Goal: Task Accomplishment & Management: Complete application form

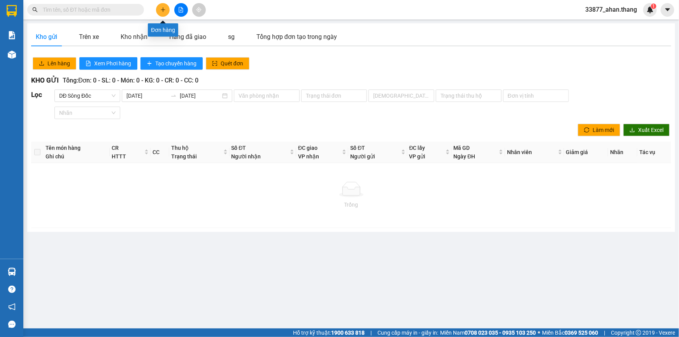
click at [160, 9] on button at bounding box center [163, 10] width 14 height 14
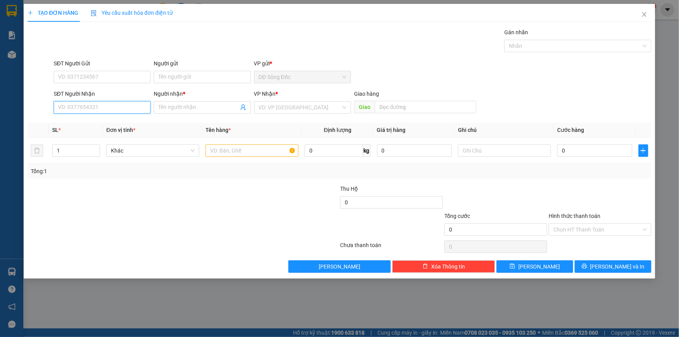
click at [85, 105] on input "SĐT Người Nhận" at bounding box center [102, 107] width 97 height 12
type input "0942130713"
click at [216, 109] on input "Người nhận *" at bounding box center [198, 107] width 80 height 9
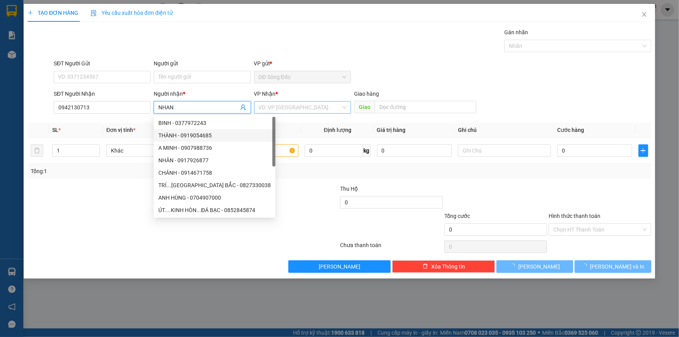
type input "NHAN"
click at [325, 107] on input "search" at bounding box center [300, 108] width 82 height 12
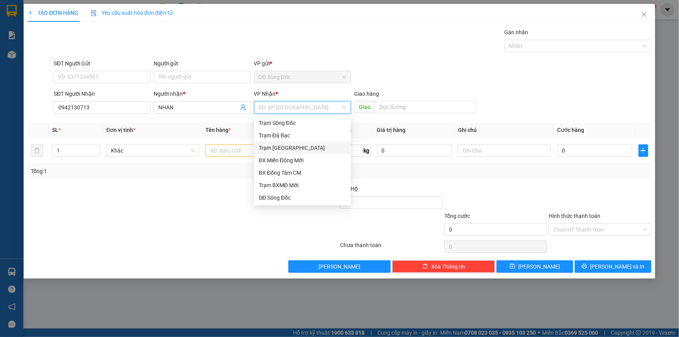
click at [300, 147] on div "Trạm [GEOGRAPHIC_DATA]" at bounding box center [303, 148] width 88 height 9
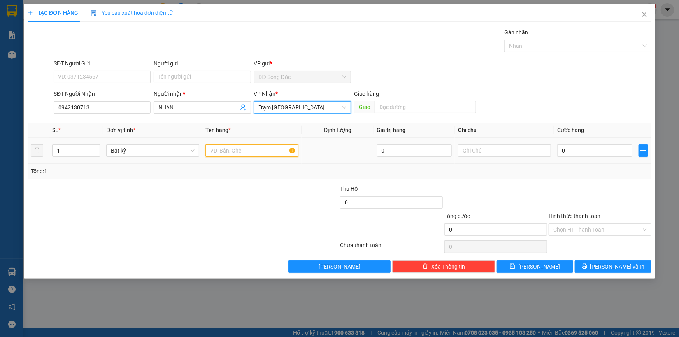
click at [256, 152] on input "text" at bounding box center [252, 150] width 93 height 12
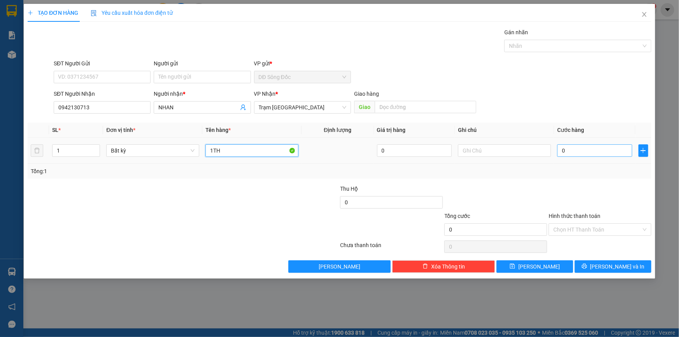
type input "1TH"
click at [586, 148] on input "0" at bounding box center [595, 150] width 75 height 12
type input "4"
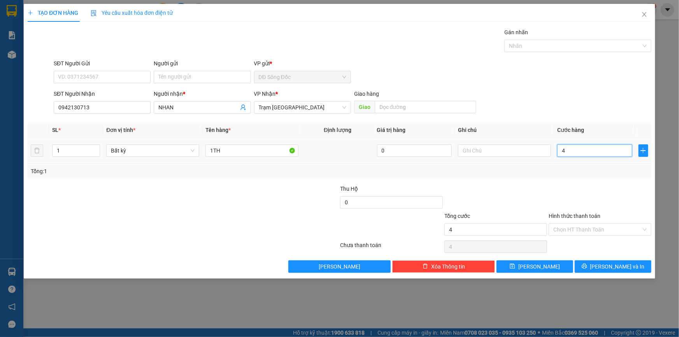
type input "40"
type input "40.000"
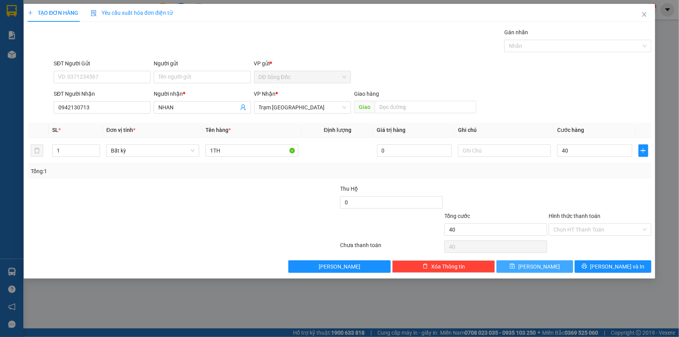
type input "40.000"
click at [557, 267] on button "[PERSON_NAME]" at bounding box center [535, 266] width 77 height 12
type input "0"
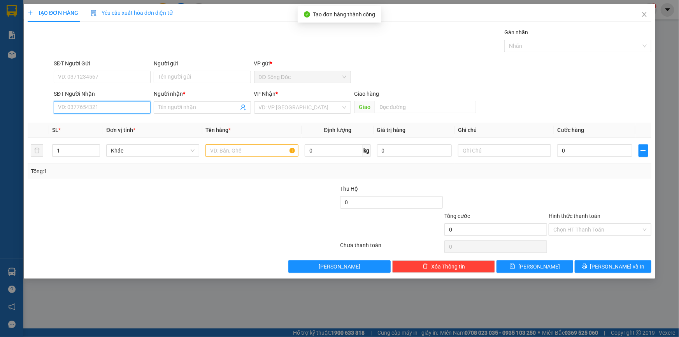
click at [89, 104] on input "SĐT Người Nhận" at bounding box center [102, 107] width 97 height 12
drag, startPoint x: 84, startPoint y: 120, endPoint x: 226, endPoint y: 140, distance: 143.6
click at [84, 120] on div "0888470141 - DAT" at bounding box center [102, 123] width 88 height 9
type input "0888470141"
type input "DAT"
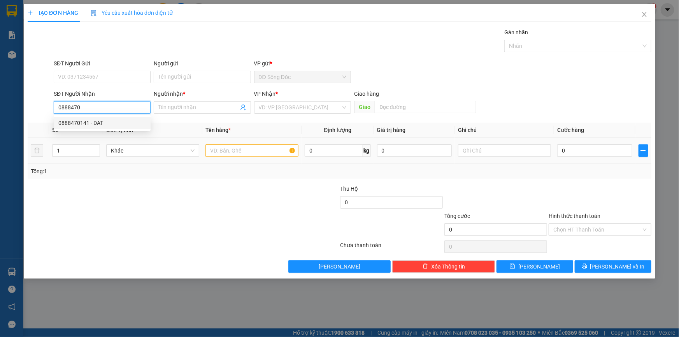
type input "TAN THOI HIEP"
type input "0888470141"
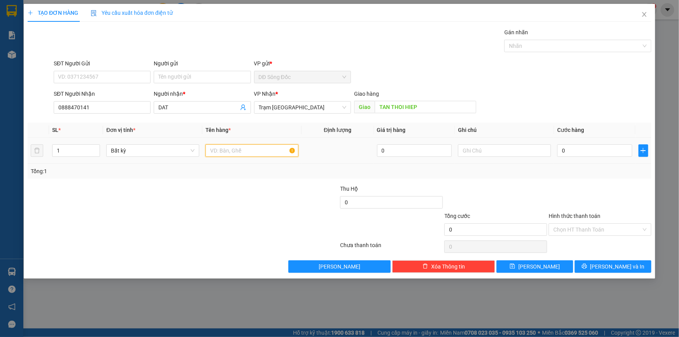
click at [274, 153] on input "text" at bounding box center [252, 150] width 93 height 12
type input "1TH"
click at [593, 153] on input "0" at bounding box center [595, 150] width 75 height 12
type input "5"
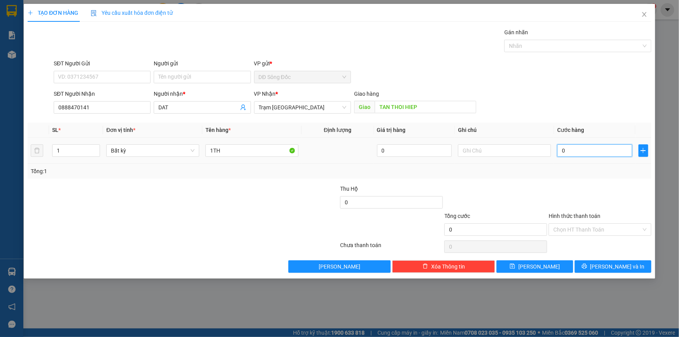
type input "5"
type input "50"
type input "50.000"
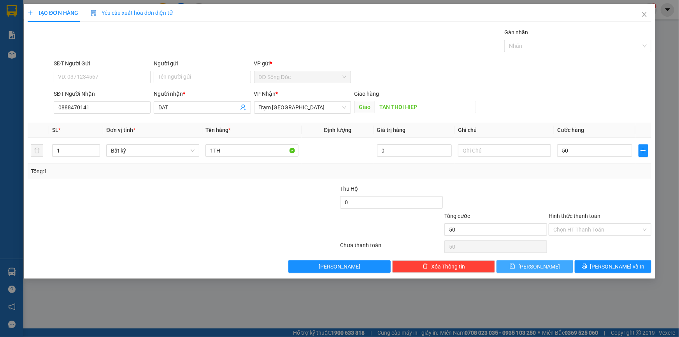
type input "50.000"
click at [560, 269] on button "[PERSON_NAME]" at bounding box center [535, 266] width 77 height 12
type input "0"
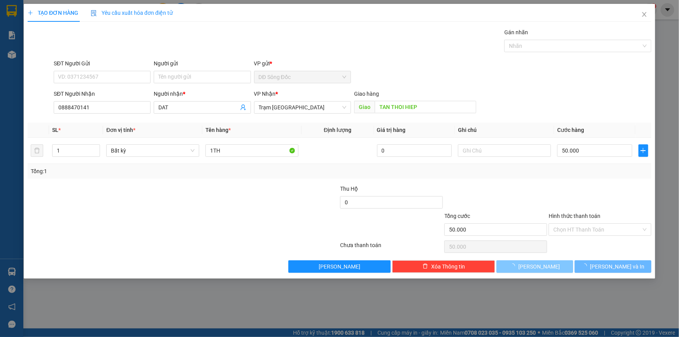
type input "0"
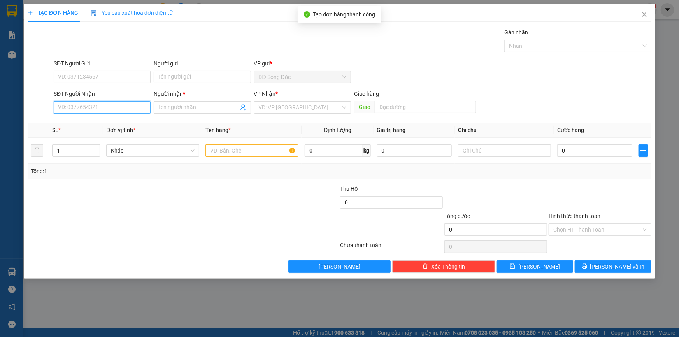
click at [119, 112] on input "SĐT Người Nhận" at bounding box center [102, 107] width 97 height 12
click at [96, 123] on div "0907431988 - TOÀN" at bounding box center [102, 123] width 88 height 9
type input "0907431988"
type input "TOÀN"
type input "0907431988"
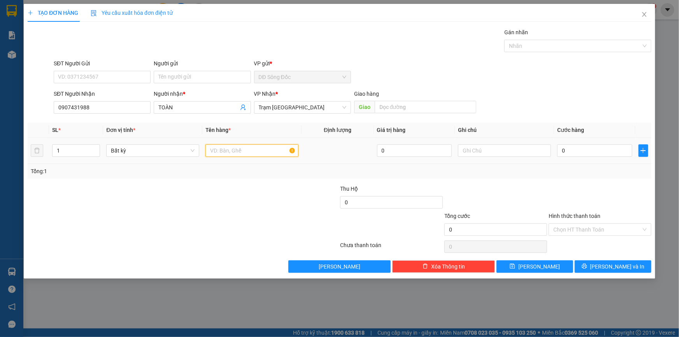
click at [248, 148] on input "text" at bounding box center [252, 150] width 93 height 12
type input "1TH GIAY+1BAO GAO"
click at [614, 148] on input "0" at bounding box center [595, 150] width 75 height 12
type input "8"
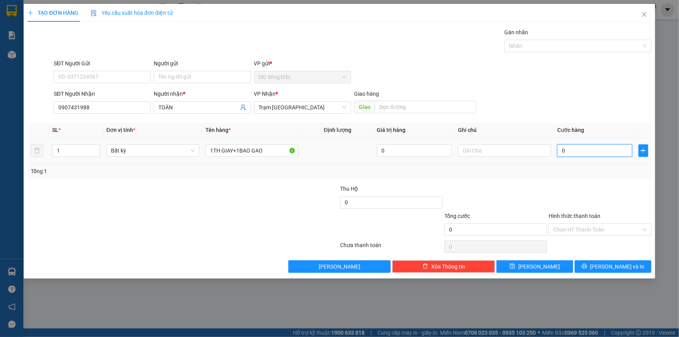
type input "8"
type input "80"
type input "80.000"
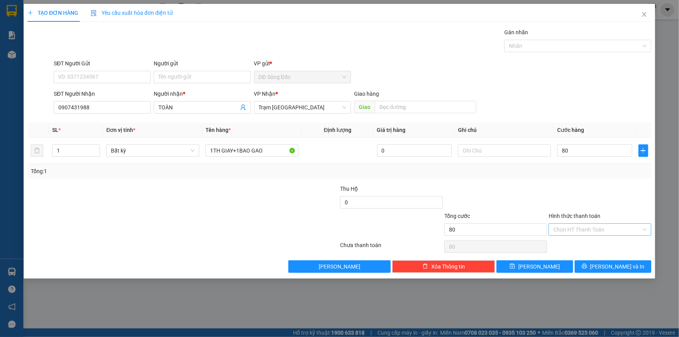
type input "80.000"
click at [578, 227] on input "Hình thức thanh toán" at bounding box center [598, 230] width 88 height 12
drag, startPoint x: 578, startPoint y: 243, endPoint x: 555, endPoint y: 252, distance: 24.7
click at [577, 243] on div "Tại văn phòng" at bounding box center [600, 245] width 93 height 9
type input "0"
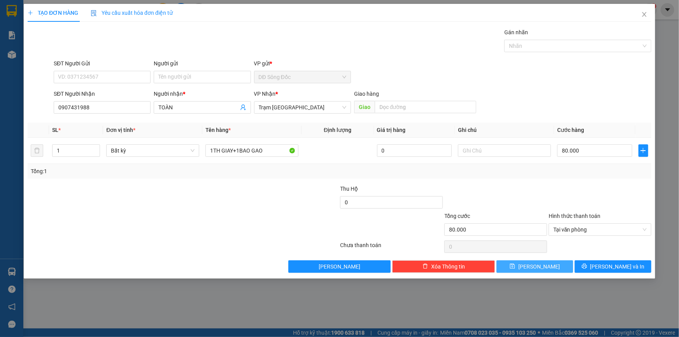
click at [546, 266] on button "[PERSON_NAME]" at bounding box center [535, 266] width 77 height 12
type input "0"
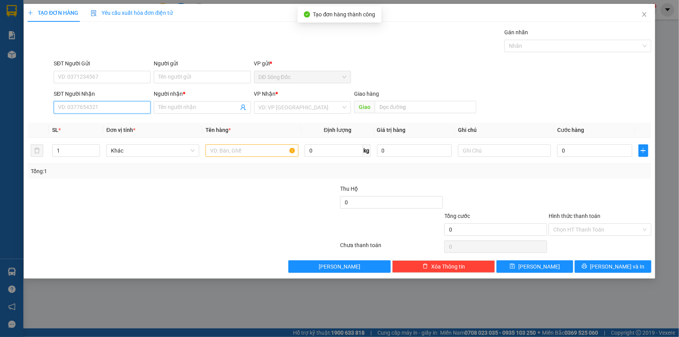
click at [123, 108] on input "SĐT Người Nhận" at bounding box center [102, 107] width 97 height 12
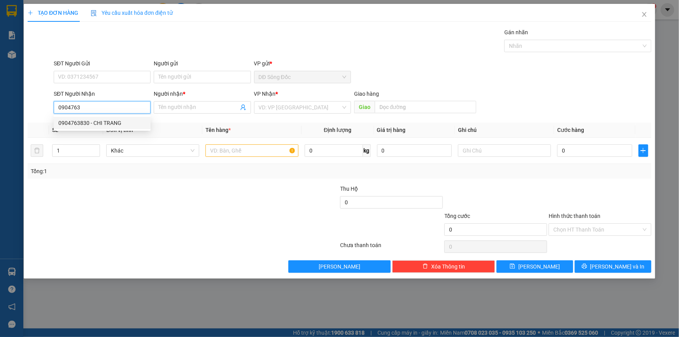
click at [111, 122] on div "0904763830 - CHI TRANG" at bounding box center [102, 123] width 88 height 9
type input "0904763830"
type input "CHI TRANG"
type input "TAN THOI HIEP"
type input "0904763830"
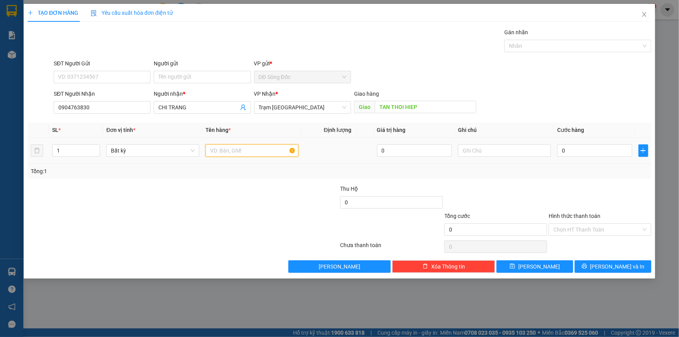
click at [242, 151] on input "text" at bounding box center [252, 150] width 93 height 12
type input "1 BAO"
click at [603, 152] on input "0" at bounding box center [595, 150] width 75 height 12
type input "8"
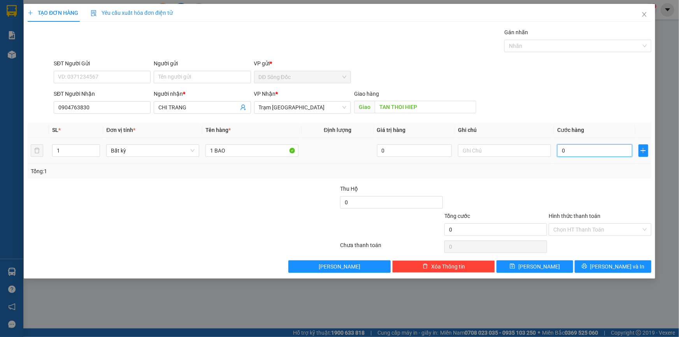
type input "8"
type input "80"
type input "80.000"
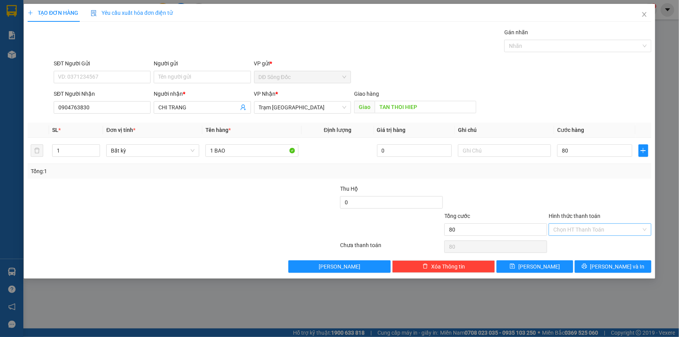
type input "80.000"
click at [583, 229] on input "Hình thức thanh toán" at bounding box center [598, 230] width 88 height 12
click at [581, 244] on div "Tại văn phòng" at bounding box center [600, 245] width 93 height 9
type input "0"
drag, startPoint x: 540, startPoint y: 266, endPoint x: 295, endPoint y: 190, distance: 256.8
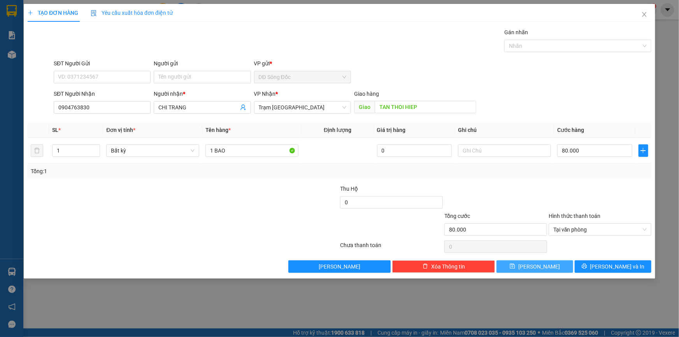
click at [540, 266] on span "[PERSON_NAME]" at bounding box center [540, 266] width 42 height 9
type input "0"
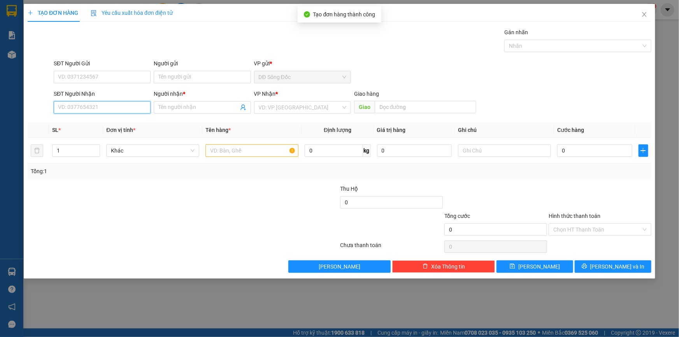
click at [109, 107] on input "SĐT Người Nhận" at bounding box center [102, 107] width 97 height 12
click at [89, 121] on div "0977499717 - SG" at bounding box center [102, 123] width 88 height 9
type input "0977499717"
type input "SG"
type input "DUC HUY"
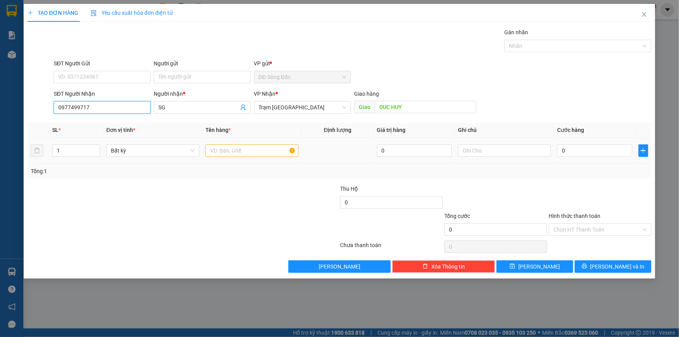
type input "0977499717"
click at [253, 150] on input "text" at bounding box center [252, 150] width 93 height 12
type input "1 BAO"
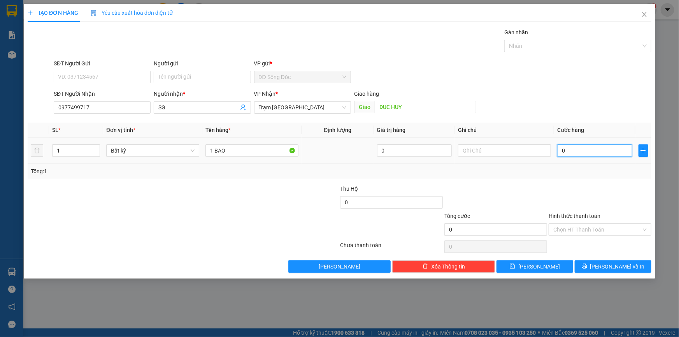
click at [595, 151] on input "0" at bounding box center [595, 150] width 75 height 12
type input "7"
type input "70"
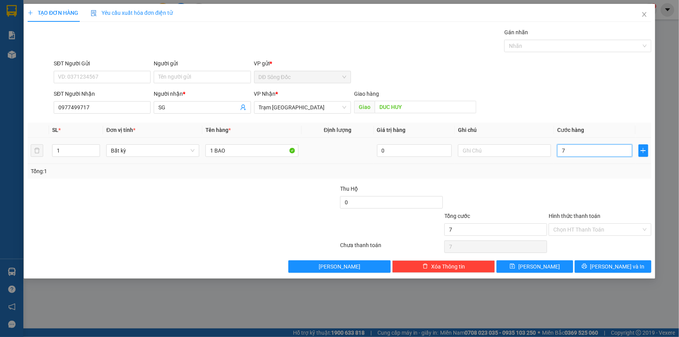
type input "70"
type input "70.000"
click at [587, 230] on input "Hình thức thanh toán" at bounding box center [598, 230] width 88 height 12
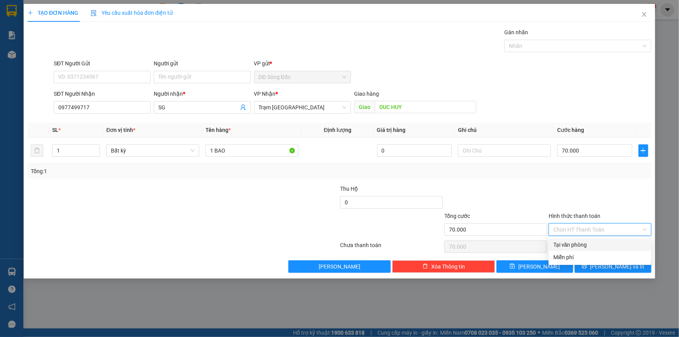
click at [587, 242] on div "Tại văn phòng" at bounding box center [600, 245] width 93 height 9
type input "0"
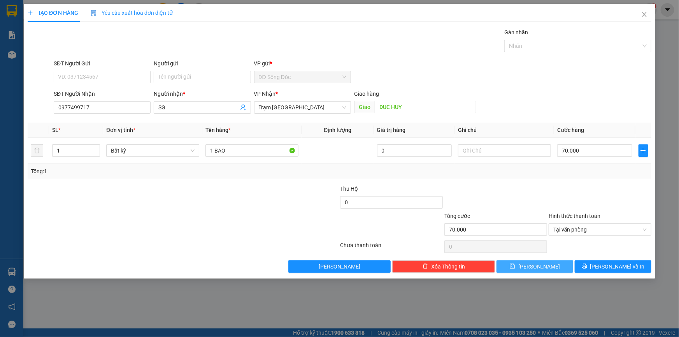
drag, startPoint x: 553, startPoint y: 265, endPoint x: 500, endPoint y: 244, distance: 56.6
click at [552, 265] on button "[PERSON_NAME]" at bounding box center [535, 266] width 77 height 12
type input "0"
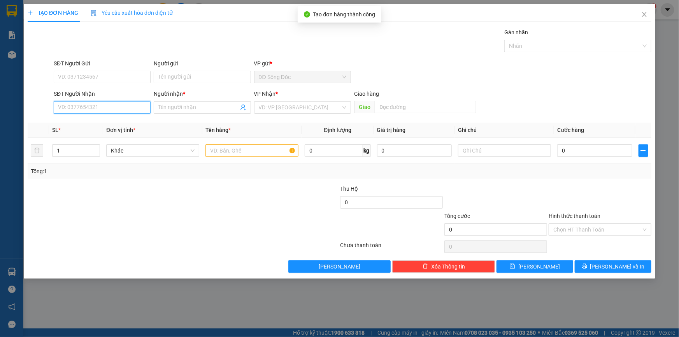
click at [131, 109] on input "SĐT Người Nhận" at bounding box center [102, 107] width 97 height 12
click at [96, 121] on div "0947487802 - K TEN" at bounding box center [102, 123] width 88 height 9
type input "0947487802"
type input "K TEN"
type input "0947487802"
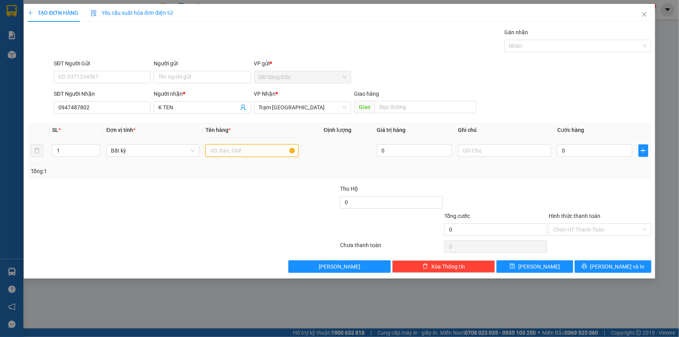
click at [231, 149] on input "text" at bounding box center [252, 150] width 93 height 12
type input "1TH"
click at [610, 147] on input "0" at bounding box center [595, 150] width 75 height 12
type input "5"
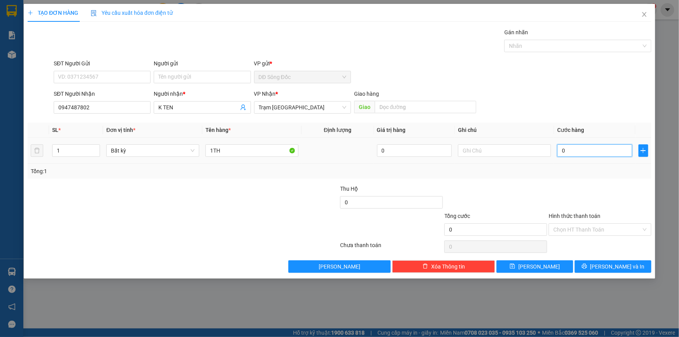
type input "5"
type input "50"
type input "50.000"
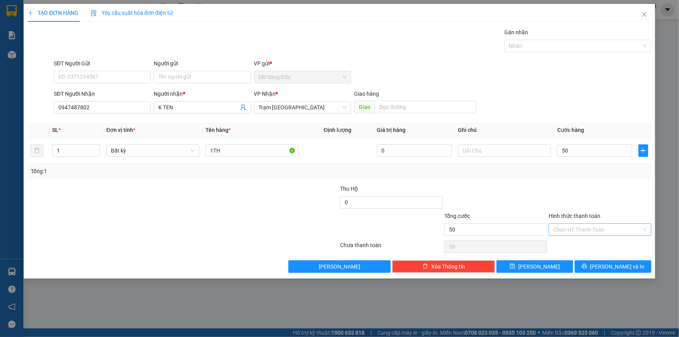
type input "50.000"
click at [580, 228] on input "Hình thức thanh toán" at bounding box center [598, 230] width 88 height 12
click at [575, 242] on div "Tại văn phòng" at bounding box center [600, 245] width 93 height 9
type input "0"
click at [545, 269] on button "[PERSON_NAME]" at bounding box center [535, 266] width 77 height 12
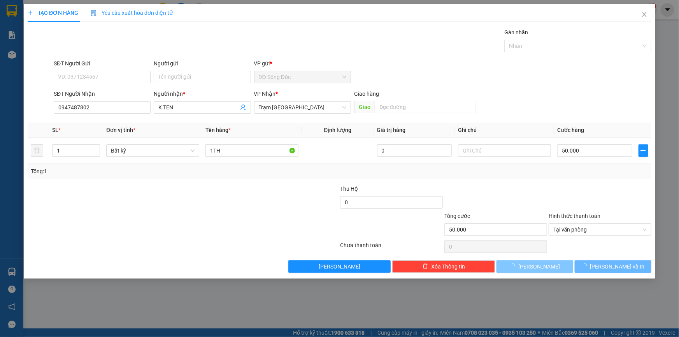
type input "0"
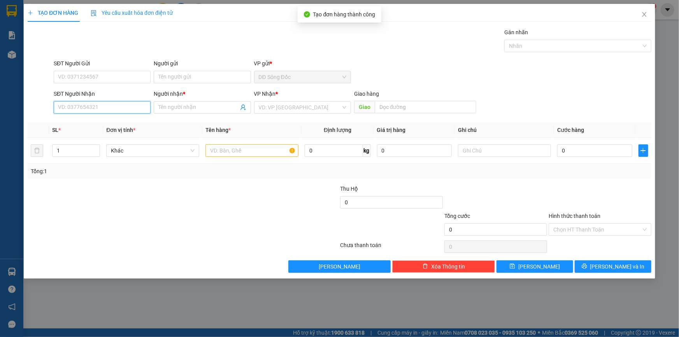
click at [78, 110] on input "SĐT Người Nhận" at bounding box center [102, 107] width 97 height 12
click at [82, 121] on div "0936864347 - QUYNH" at bounding box center [102, 123] width 88 height 9
type input "0936864347"
type input "QUYNH"
type input "0936864347"
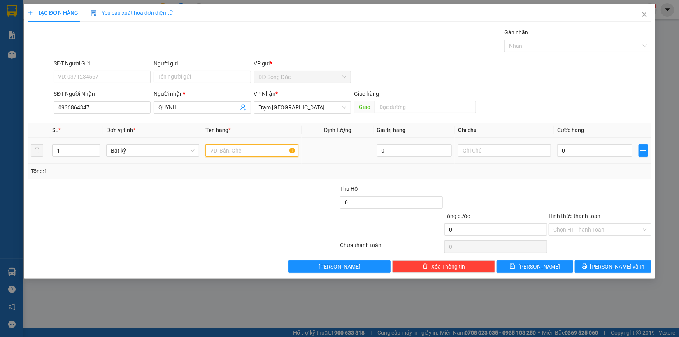
click at [278, 149] on input "text" at bounding box center [252, 150] width 93 height 12
type input "1 BAO"
click at [592, 149] on input "0" at bounding box center [595, 150] width 75 height 12
type input "1"
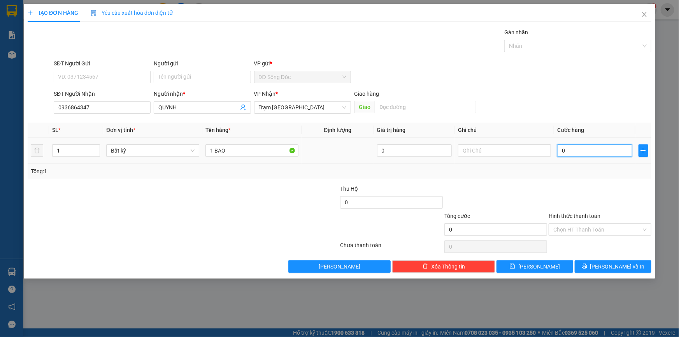
type input "1"
type input "10"
type input "100"
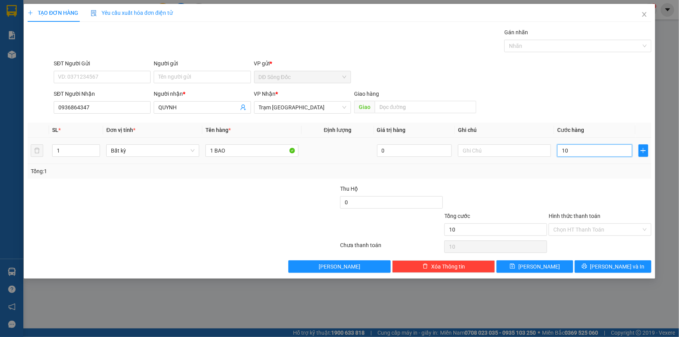
type input "100"
type input "100.000"
click at [592, 229] on input "Hình thức thanh toán" at bounding box center [598, 230] width 88 height 12
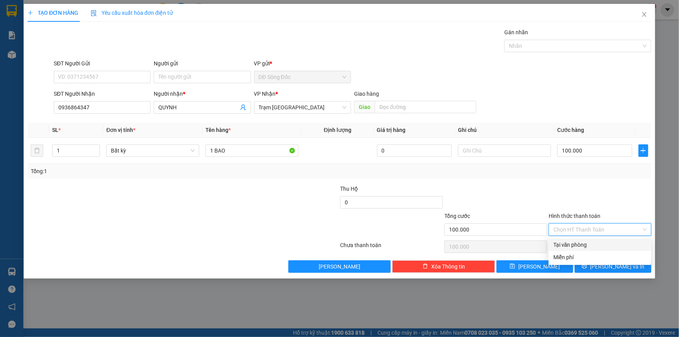
click at [591, 242] on div "Tại văn phòng" at bounding box center [600, 245] width 93 height 9
type input "0"
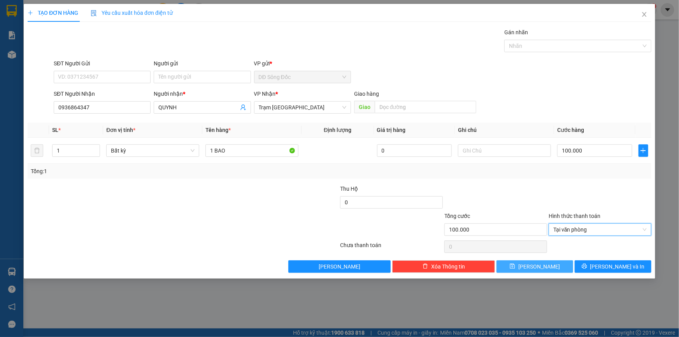
click at [536, 265] on span "[PERSON_NAME]" at bounding box center [540, 266] width 42 height 9
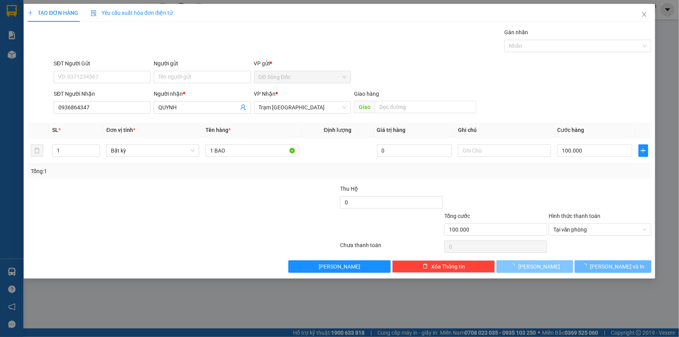
type input "0"
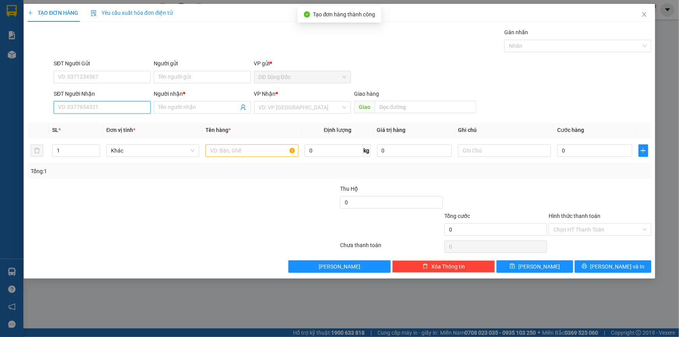
click at [94, 108] on input "SĐT Người Nhận" at bounding box center [102, 107] width 97 height 12
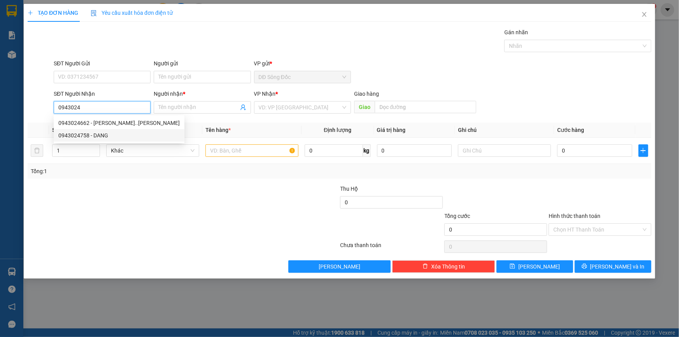
click at [88, 135] on div "0943024758 - DANG" at bounding box center [118, 135] width 121 height 9
type input "0943024758"
type input "DANG"
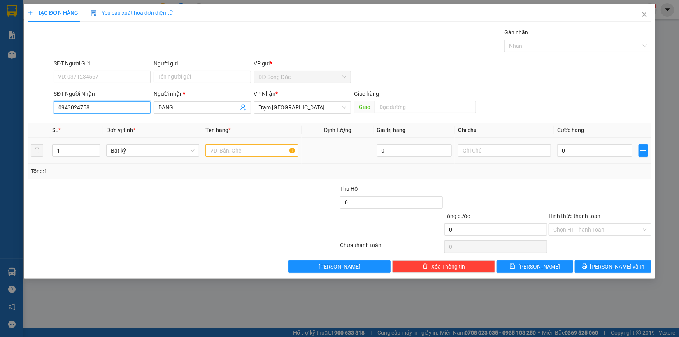
type input "0943024758"
click at [271, 152] on input "text" at bounding box center [252, 150] width 93 height 12
type input "1TH"
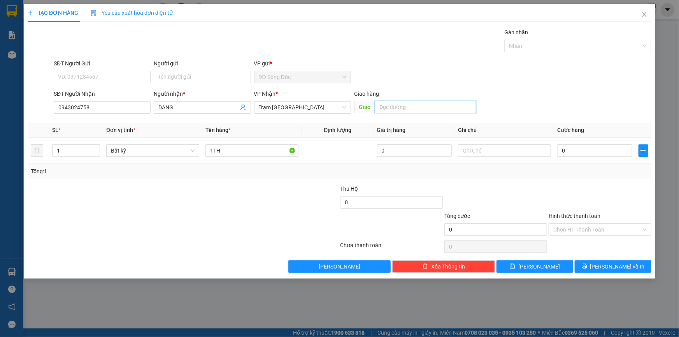
click at [386, 105] on input "text" at bounding box center [426, 107] width 102 height 12
type input "UNG BUU"
click at [595, 148] on input "0" at bounding box center [595, 150] width 75 height 12
type input "6"
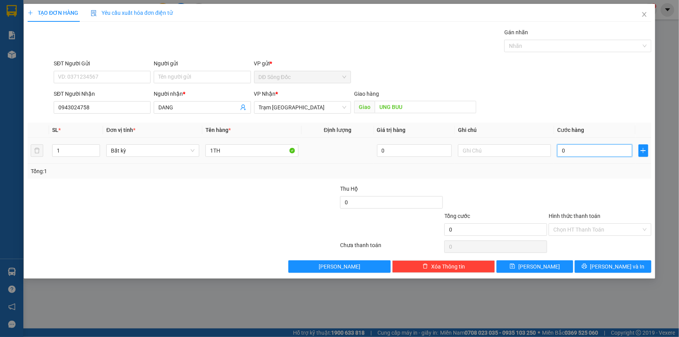
type input "6"
type input "60"
type input "60.000"
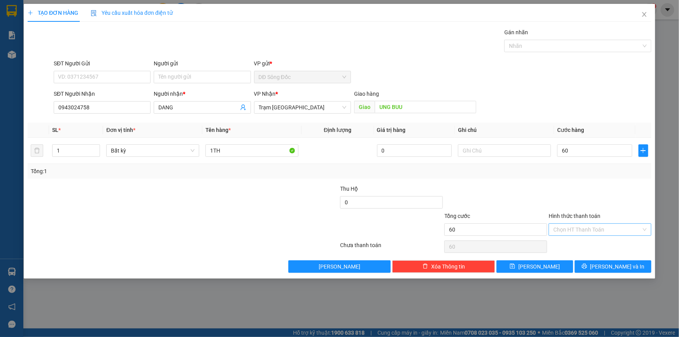
type input "60.000"
click at [593, 227] on input "Hình thức thanh toán" at bounding box center [598, 230] width 88 height 12
click at [588, 244] on div "Tại văn phòng" at bounding box center [600, 245] width 93 height 9
type input "0"
click at [551, 264] on button "[PERSON_NAME]" at bounding box center [535, 266] width 77 height 12
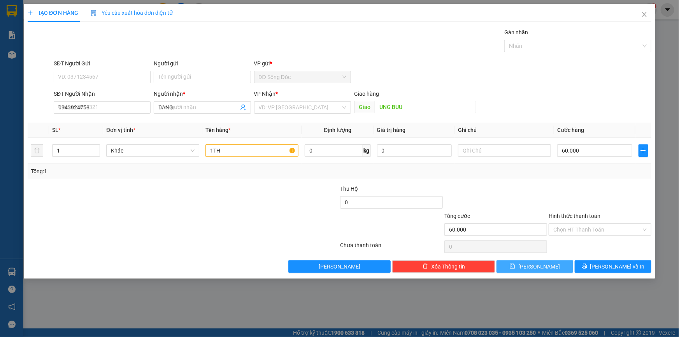
type input "0"
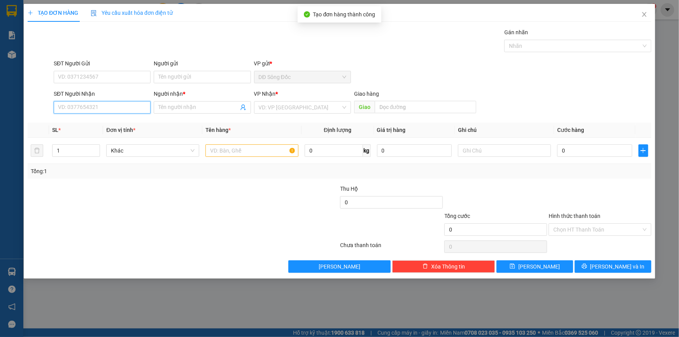
click at [87, 105] on input "SĐT Người Nhận" at bounding box center [102, 107] width 97 height 12
click at [109, 122] on div "0845475575 - LONG AN" at bounding box center [102, 123] width 88 height 9
type input "0845475575"
type input "LONG AN"
type input "0845475575"
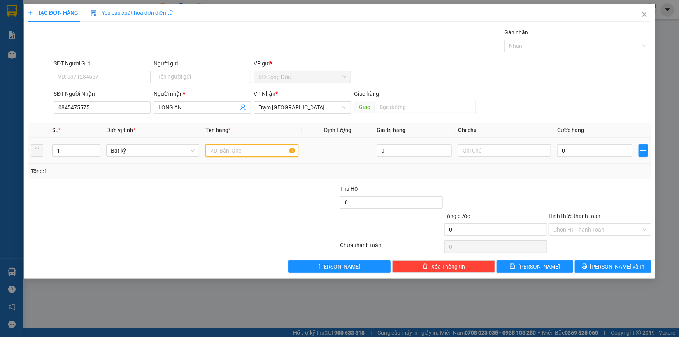
click at [241, 153] on input "text" at bounding box center [252, 150] width 93 height 12
type input "1TH"
click at [616, 148] on input "0" at bounding box center [595, 150] width 75 height 12
type input "7"
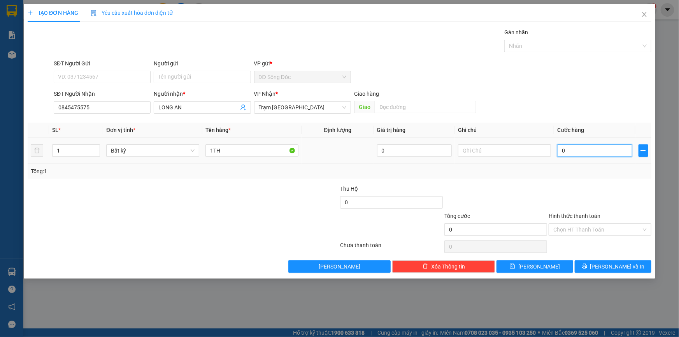
type input "7"
type input "70"
type input "70.000"
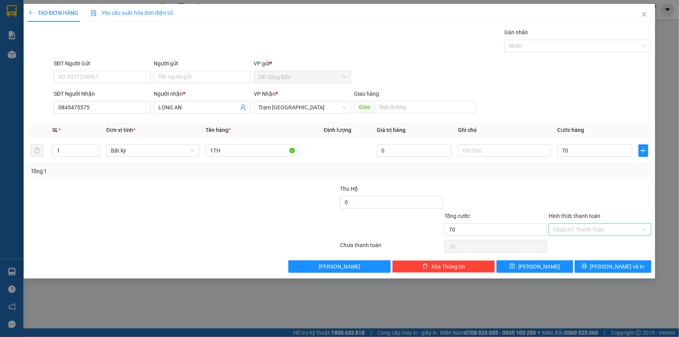
type input "70.000"
click at [603, 230] on input "Hình thức thanh toán" at bounding box center [598, 230] width 88 height 12
click at [601, 244] on div "Tại văn phòng" at bounding box center [600, 245] width 93 height 9
type input "0"
click at [555, 266] on button "[PERSON_NAME]" at bounding box center [535, 266] width 77 height 12
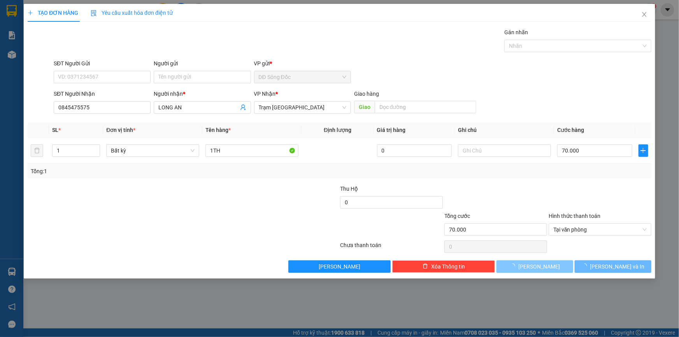
type input "0"
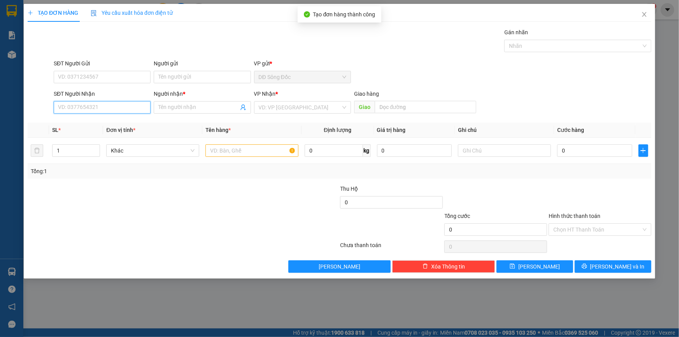
click at [80, 105] on input "SĐT Người Nhận" at bounding box center [102, 107] width 97 height 12
click at [92, 123] on div "0377288091 - CHI HANG" at bounding box center [102, 123] width 88 height 9
type input "0377288091"
type input "CHI HANG"
type input "SONG THAN"
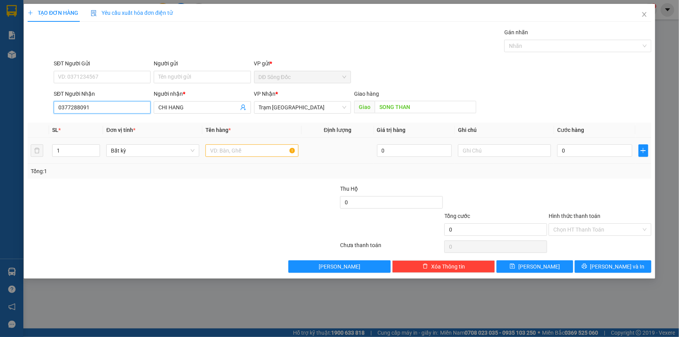
type input "0377288091"
click at [256, 152] on input "text" at bounding box center [252, 150] width 93 height 12
type input "1TH"
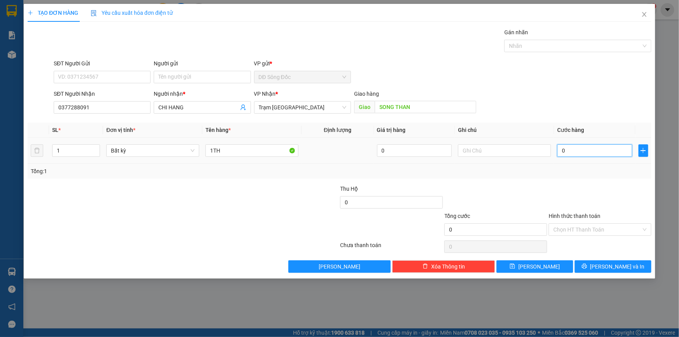
click at [615, 151] on input "0" at bounding box center [595, 150] width 75 height 12
type input "1"
type input "13"
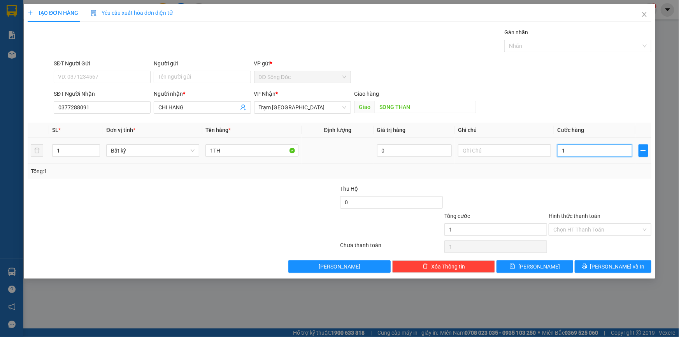
type input "13"
type input "130"
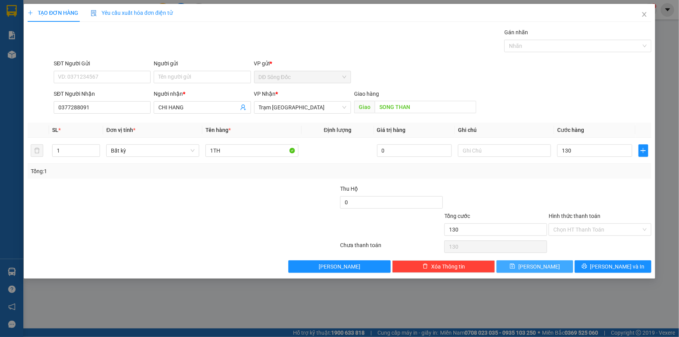
type input "130.000"
click at [558, 267] on button "[PERSON_NAME]" at bounding box center [535, 266] width 77 height 12
type input "0"
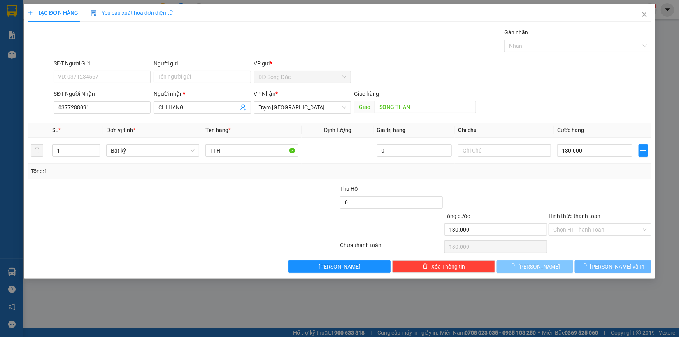
type input "0"
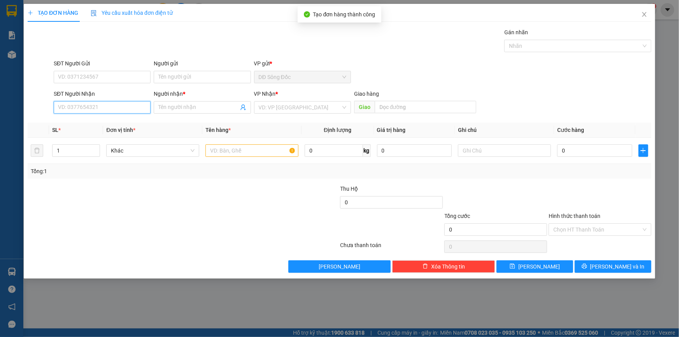
click at [77, 107] on input "SĐT Người Nhận" at bounding box center [102, 107] width 97 height 12
type input "0967007927"
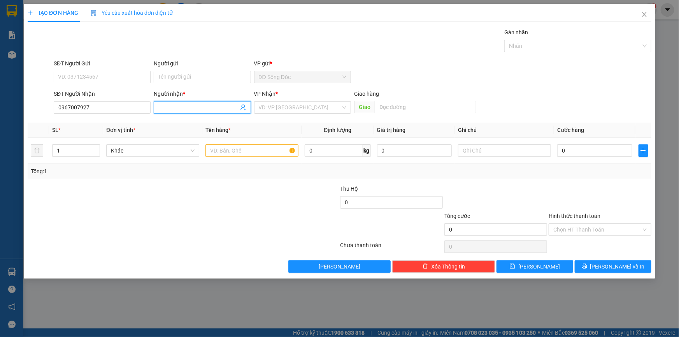
click at [199, 105] on input "Người nhận *" at bounding box center [198, 107] width 80 height 9
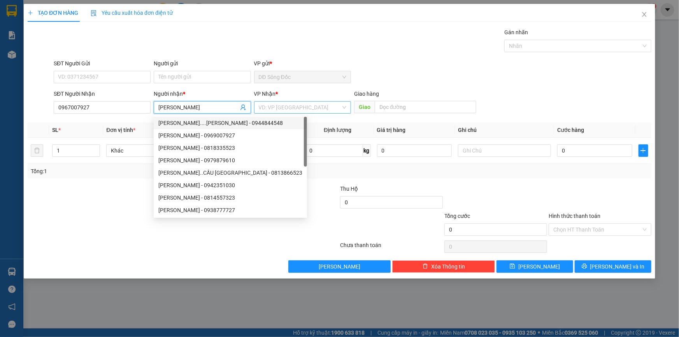
type input "[PERSON_NAME]"
click at [273, 107] on input "search" at bounding box center [300, 108] width 82 height 12
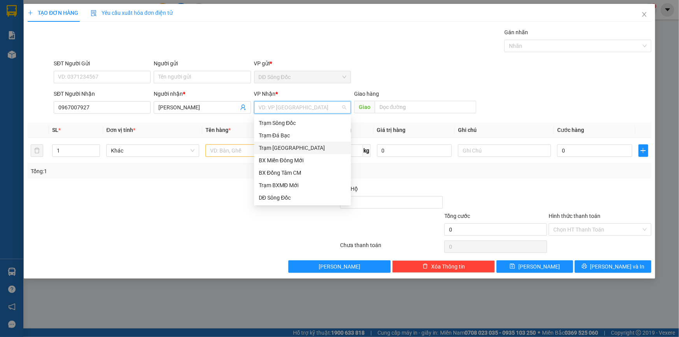
click at [303, 145] on div "Trạm [GEOGRAPHIC_DATA]" at bounding box center [303, 148] width 88 height 9
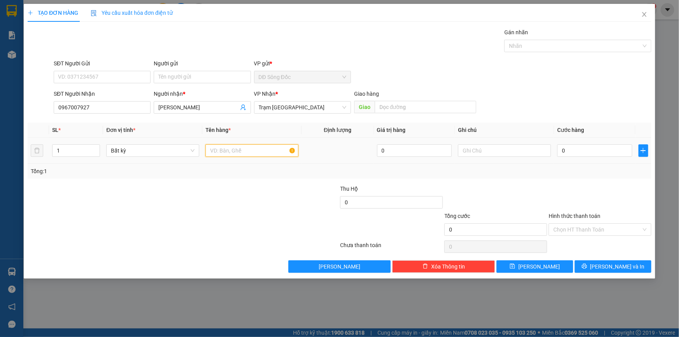
click at [253, 152] on input "text" at bounding box center [252, 150] width 93 height 12
click at [602, 151] on input "0" at bounding box center [595, 150] width 75 height 12
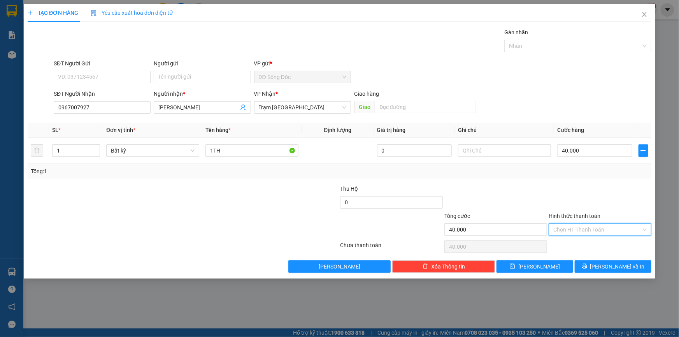
click at [596, 226] on input "Hình thức thanh toán" at bounding box center [598, 230] width 88 height 12
click at [592, 245] on div "Tại văn phòng" at bounding box center [600, 245] width 93 height 9
drag, startPoint x: 558, startPoint y: 269, endPoint x: 540, endPoint y: 256, distance: 22.0
click at [558, 267] on button "[PERSON_NAME]" at bounding box center [535, 266] width 77 height 12
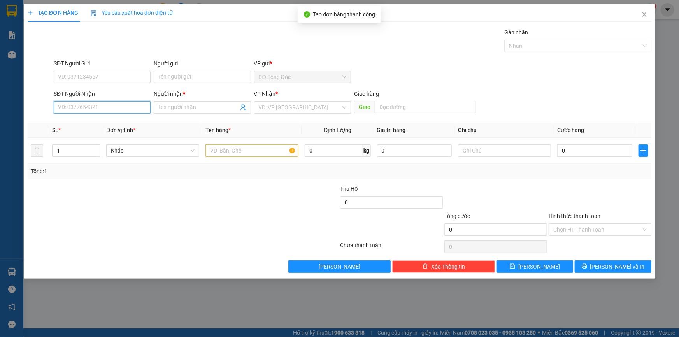
click at [126, 111] on input "SĐT Người Nhận" at bounding box center [102, 107] width 97 height 12
click at [116, 120] on div "0383993269 - BAO" at bounding box center [102, 123] width 88 height 9
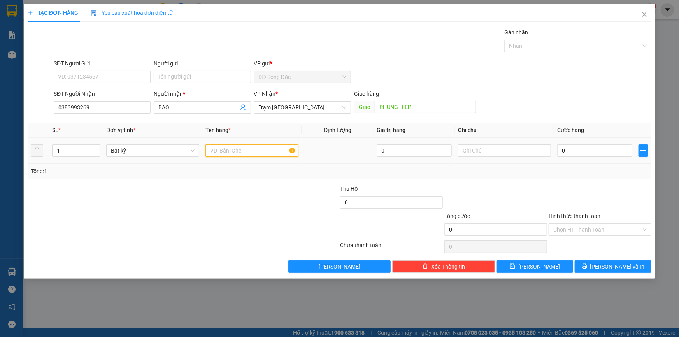
click at [248, 147] on input "text" at bounding box center [252, 150] width 93 height 12
click at [594, 151] on input "0" at bounding box center [595, 150] width 75 height 12
click at [586, 228] on input "Hình thức thanh toán" at bounding box center [598, 230] width 88 height 12
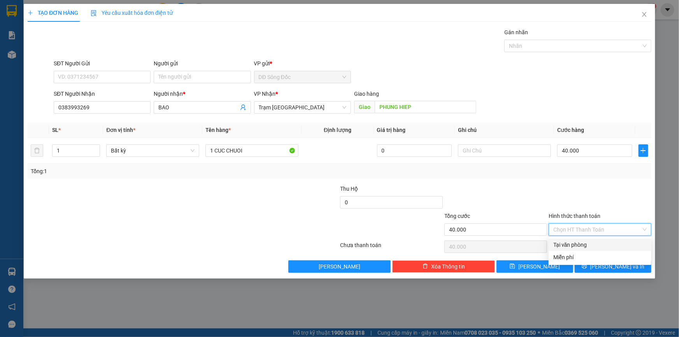
click at [588, 247] on div "Tại văn phòng" at bounding box center [600, 245] width 93 height 9
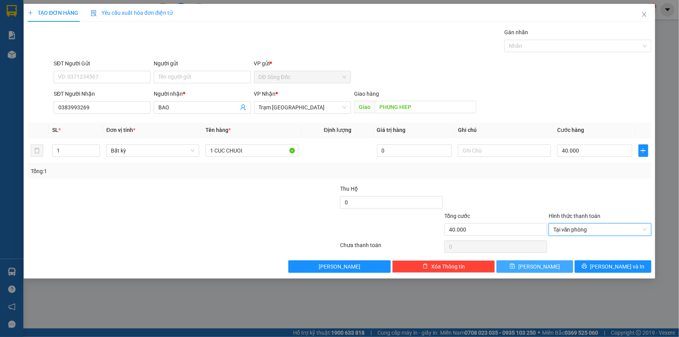
click at [548, 267] on button "[PERSON_NAME]" at bounding box center [535, 266] width 77 height 12
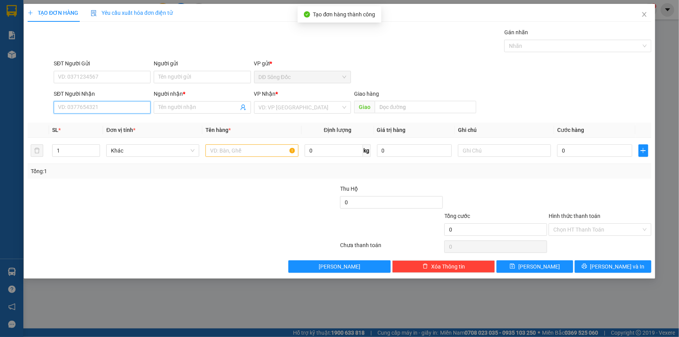
click at [84, 107] on input "SĐT Người Nhận" at bounding box center [102, 107] width 97 height 12
drag, startPoint x: 72, startPoint y: 120, endPoint x: 78, endPoint y: 127, distance: 8.3
click at [73, 120] on div "0879616811 - K TÊN" at bounding box center [102, 123] width 88 height 9
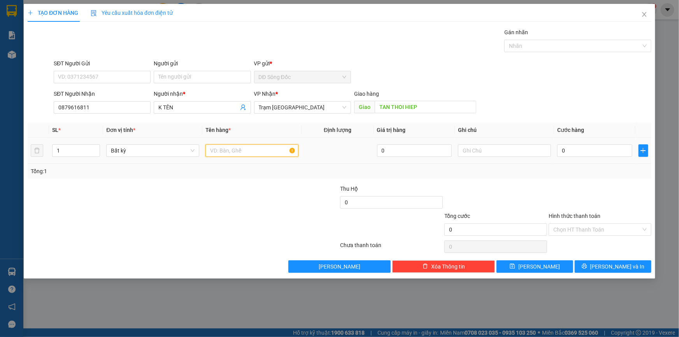
click at [253, 150] on input "text" at bounding box center [252, 150] width 93 height 12
click at [596, 149] on input "0" at bounding box center [595, 150] width 75 height 12
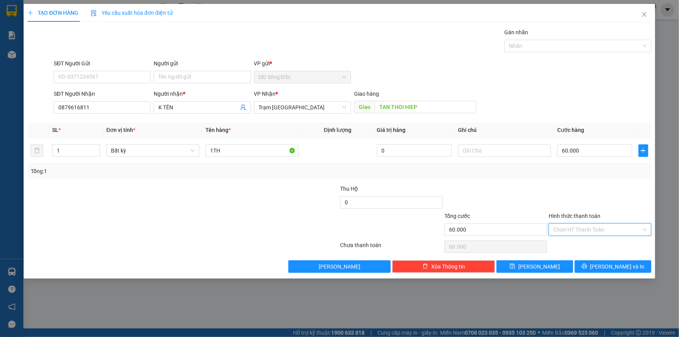
click at [595, 229] on input "Hình thức thanh toán" at bounding box center [598, 230] width 88 height 12
click at [592, 246] on div "Tại văn phòng" at bounding box center [600, 245] width 93 height 9
click at [550, 268] on button "[PERSON_NAME]" at bounding box center [535, 266] width 77 height 12
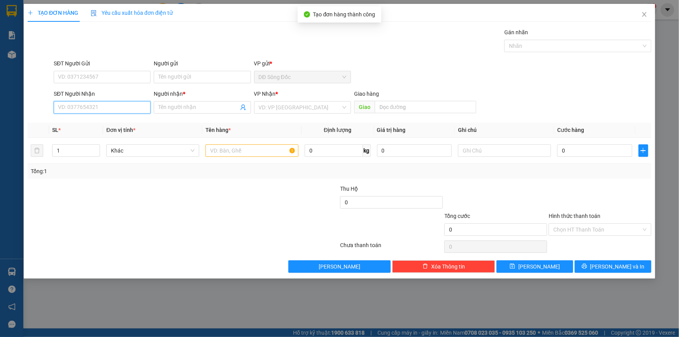
click at [80, 107] on input "SĐT Người Nhận" at bounding box center [102, 107] width 97 height 12
click at [85, 121] on div "0907259260 - SG" at bounding box center [102, 123] width 88 height 9
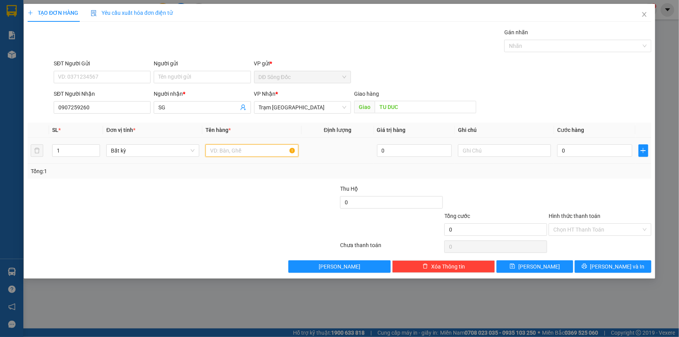
click at [263, 150] on input "text" at bounding box center [252, 150] width 93 height 12
click at [606, 151] on input "0" at bounding box center [595, 150] width 75 height 12
click at [585, 228] on input "Hình thức thanh toán" at bounding box center [598, 230] width 88 height 12
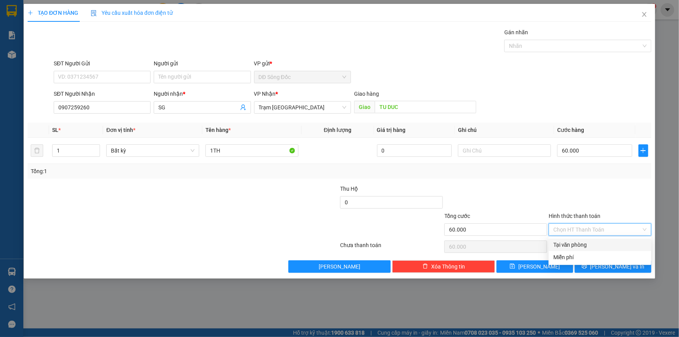
click at [584, 245] on div "Tại văn phòng" at bounding box center [600, 245] width 93 height 9
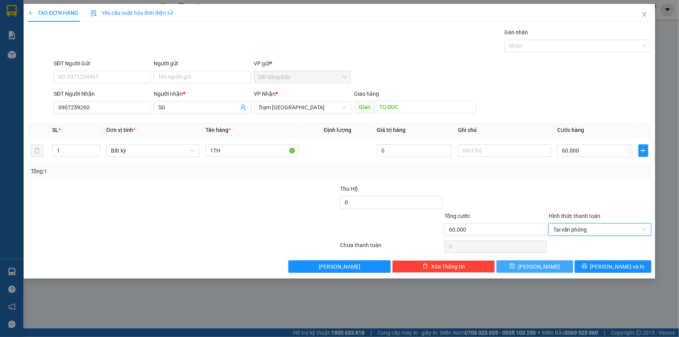
click at [547, 266] on button "[PERSON_NAME]" at bounding box center [535, 266] width 77 height 12
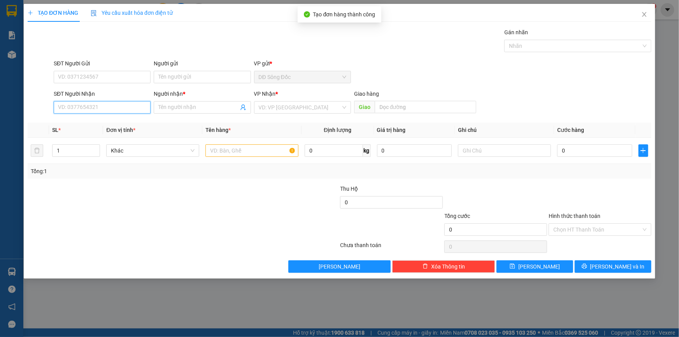
click at [97, 109] on input "SĐT Người Nhận" at bounding box center [102, 107] width 97 height 12
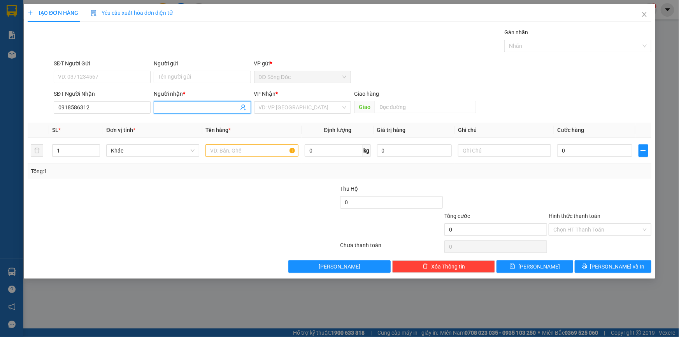
click at [218, 108] on input "Người nhận *" at bounding box center [198, 107] width 80 height 9
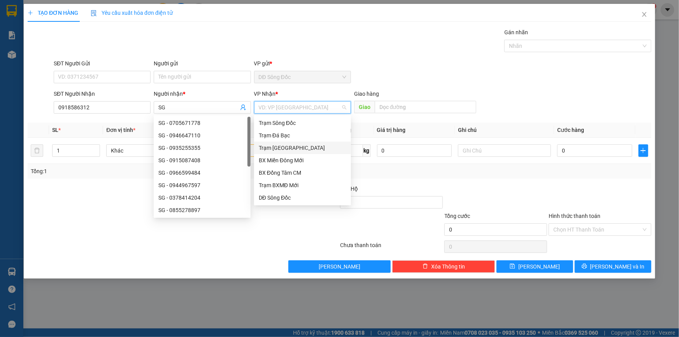
click at [288, 106] on input "search" at bounding box center [300, 108] width 82 height 12
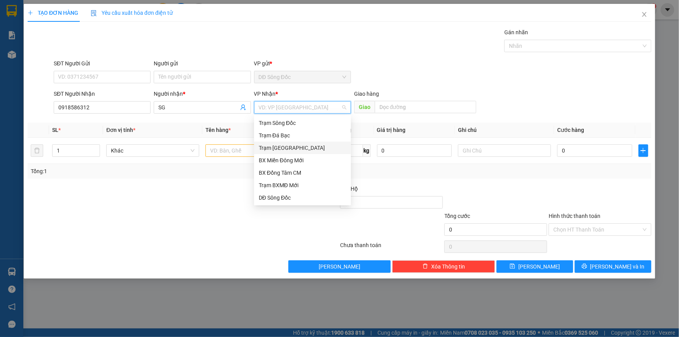
click at [292, 147] on div "Trạm [GEOGRAPHIC_DATA]" at bounding box center [303, 148] width 88 height 9
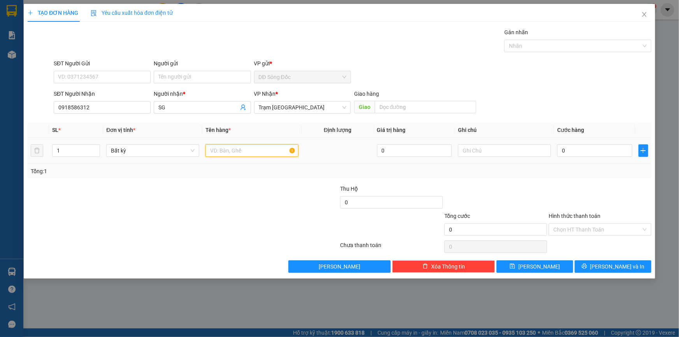
click at [252, 148] on input "text" at bounding box center [252, 150] width 93 height 12
click at [587, 152] on input "0" at bounding box center [595, 150] width 75 height 12
click at [552, 267] on button "[PERSON_NAME]" at bounding box center [535, 266] width 77 height 12
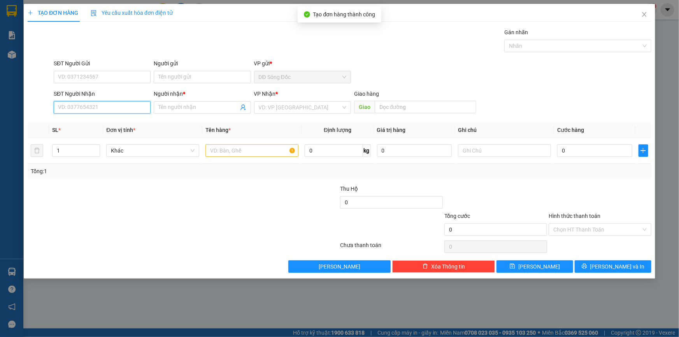
click at [128, 109] on input "SĐT Người Nhận" at bounding box center [102, 107] width 97 height 12
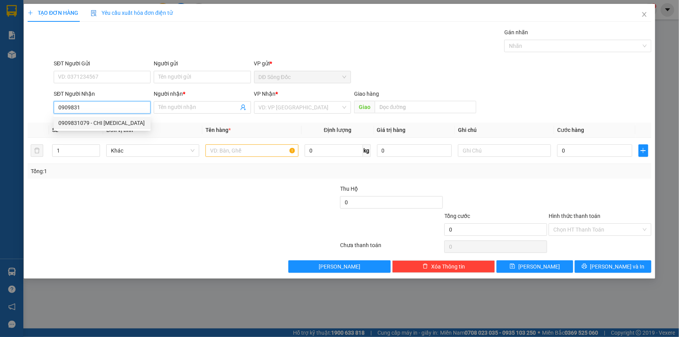
click at [88, 123] on div "0909831079 - CHI [MEDICAL_DATA]" at bounding box center [102, 123] width 88 height 9
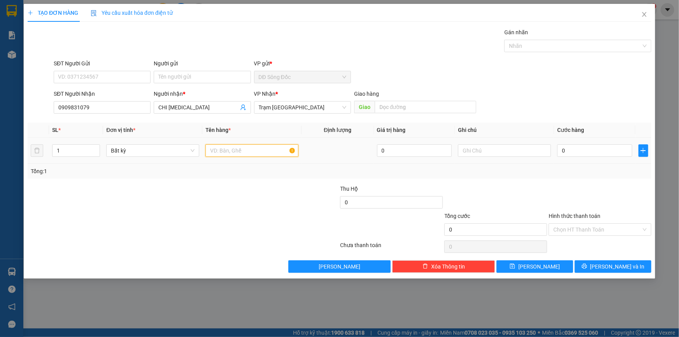
click at [219, 148] on input "text" at bounding box center [252, 150] width 93 height 12
click at [587, 151] on input "0" at bounding box center [595, 150] width 75 height 12
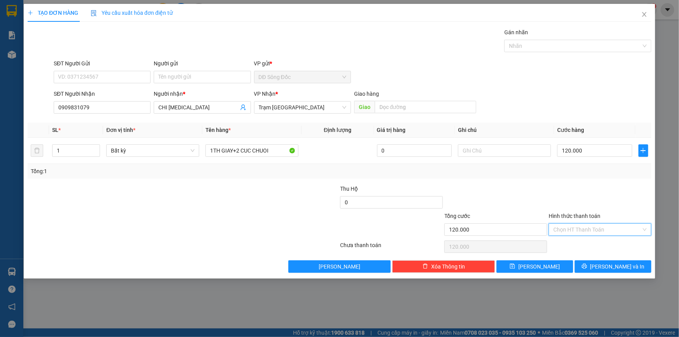
click at [574, 231] on input "Hình thức thanh toán" at bounding box center [598, 230] width 88 height 12
click at [574, 241] on div "Tại văn phòng" at bounding box center [600, 245] width 93 height 9
click at [562, 267] on button "[PERSON_NAME]" at bounding box center [535, 266] width 77 height 12
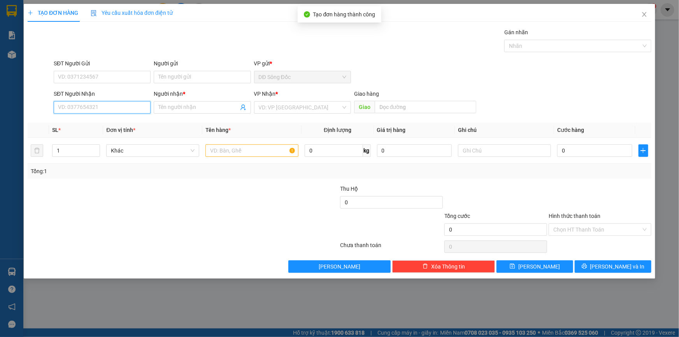
click at [106, 106] on input "SĐT Người Nhận" at bounding box center [102, 107] width 97 height 12
click at [100, 121] on div "0399519592 - SG" at bounding box center [102, 123] width 88 height 9
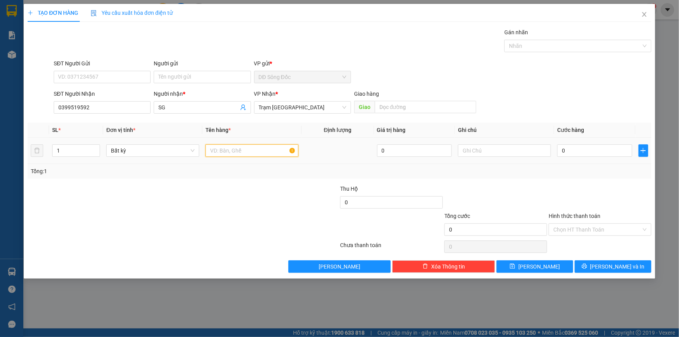
click at [250, 149] on input "text" at bounding box center [252, 150] width 93 height 12
click at [584, 151] on input "0" at bounding box center [595, 150] width 75 height 12
click at [587, 228] on input "Hình thức thanh toán" at bounding box center [598, 230] width 88 height 12
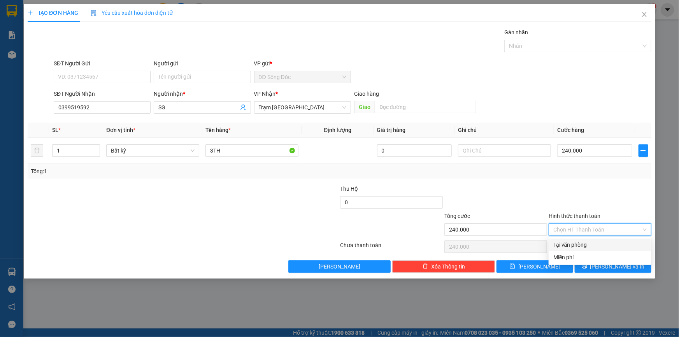
click at [587, 241] on div "Tại văn phòng" at bounding box center [600, 245] width 93 height 9
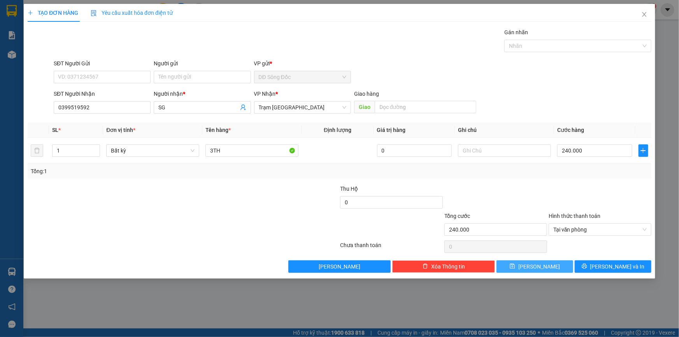
click at [552, 265] on button "[PERSON_NAME]" at bounding box center [535, 266] width 77 height 12
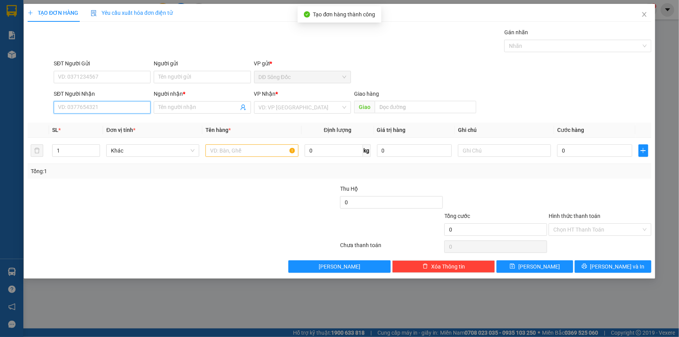
click at [103, 107] on input "SĐT Người Nhận" at bounding box center [102, 107] width 97 height 12
click at [645, 12] on icon "close" at bounding box center [645, 14] width 6 height 6
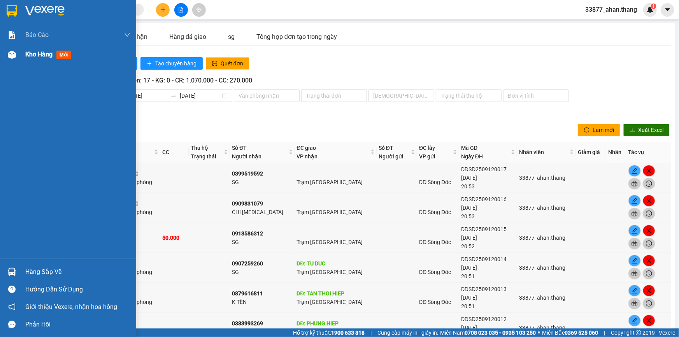
click at [28, 51] on span "Kho hàng" at bounding box center [38, 54] width 27 height 7
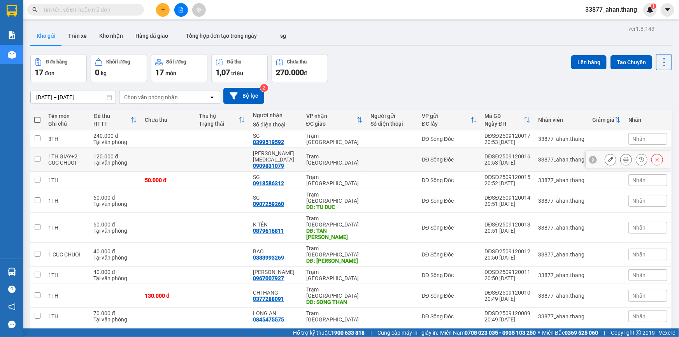
scroll to position [35, 0]
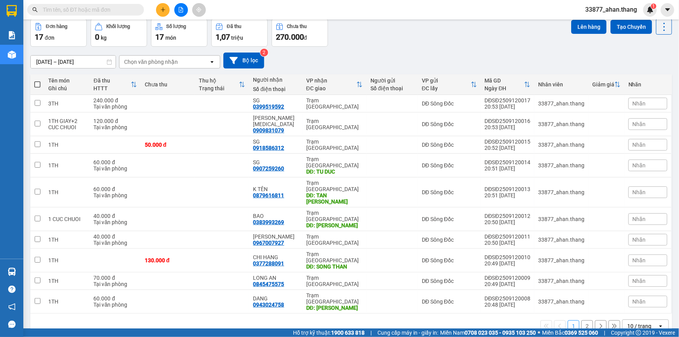
click at [628, 322] on div "10 / trang" at bounding box center [640, 326] width 24 height 8
click at [631, 265] on span "100 / trang" at bounding box center [637, 265] width 28 height 8
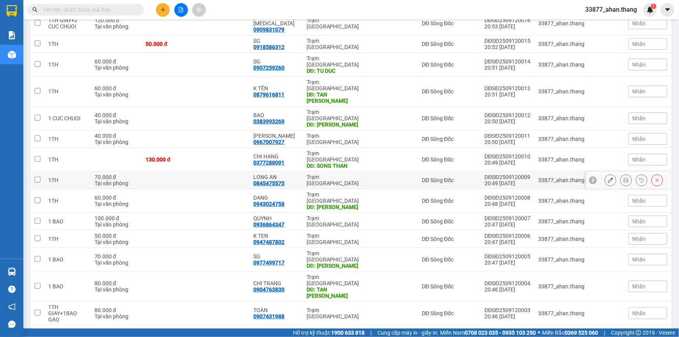
scroll to position [0, 0]
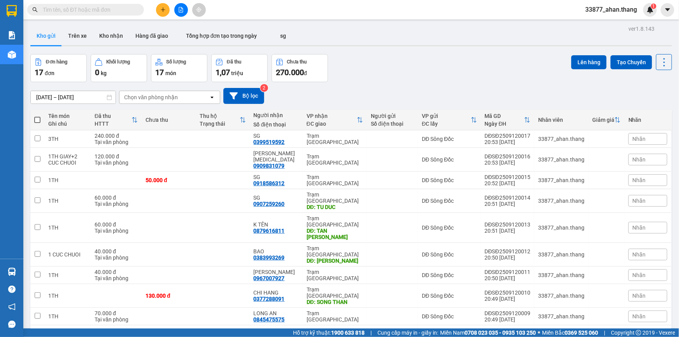
click at [38, 120] on span at bounding box center [37, 120] width 6 height 6
click at [37, 116] on input "checkbox" at bounding box center [37, 116] width 0 height 0
checkbox input "true"
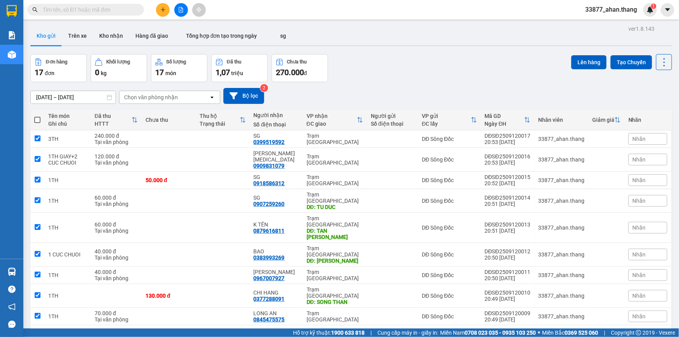
checkbox input "true"
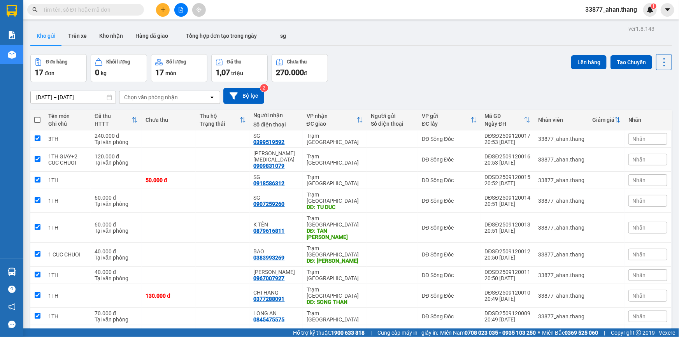
checkbox input "true"
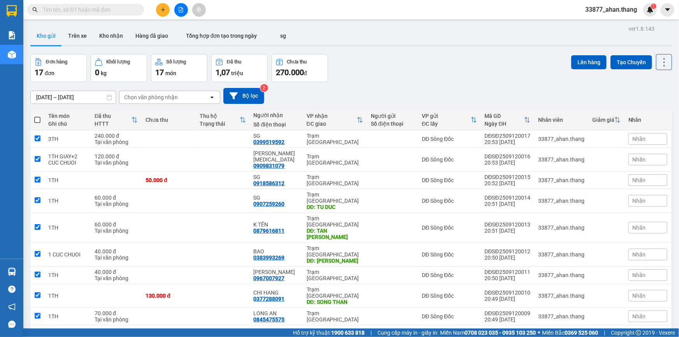
checkbox input "true"
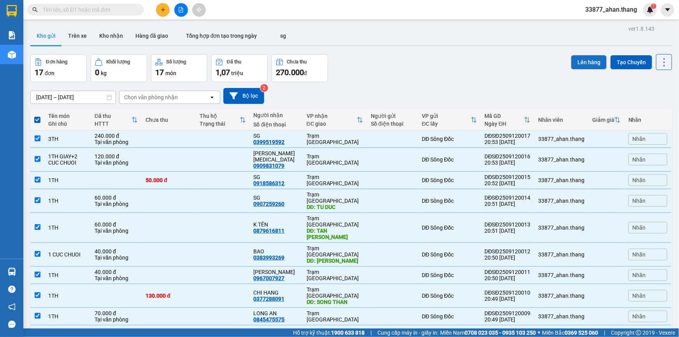
click at [590, 62] on button "Lên hàng" at bounding box center [589, 62] width 35 height 14
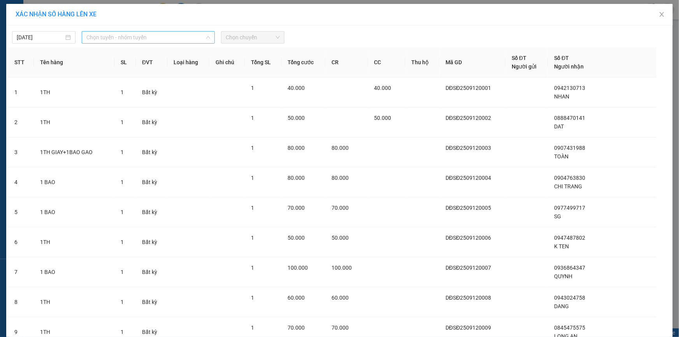
click at [100, 39] on span "Chọn tuyến - nhóm tuyến" at bounding box center [148, 38] width 124 height 12
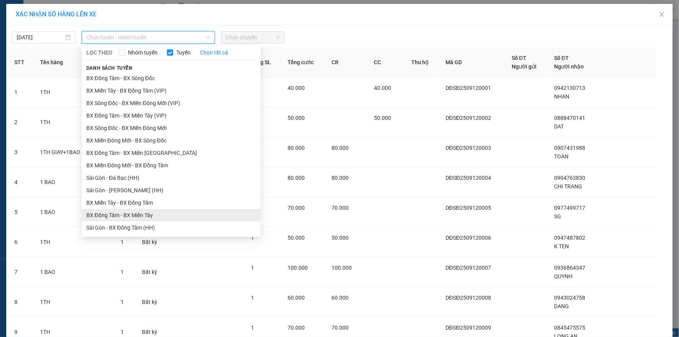
click at [105, 169] on ul "BX Đồng Tâm - BX Sông Đốc BX Miền Tây - BX Đồng Tâm (VIP) BX Sông Đốc - BX Miền…" at bounding box center [171, 153] width 179 height 162
click at [102, 214] on li "BX Đồng Tâm - BX Miền Tây" at bounding box center [171, 215] width 179 height 12
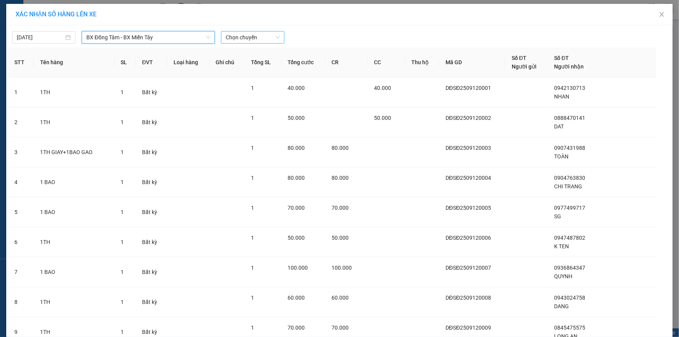
click at [241, 34] on span "Chọn chuyến" at bounding box center [253, 38] width 54 height 12
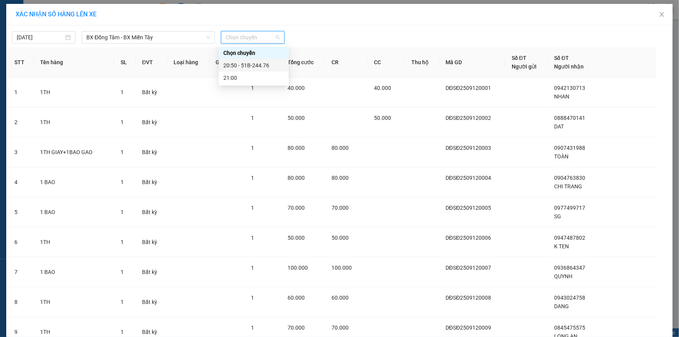
click at [234, 64] on div "20:50 - 51B-244.76" at bounding box center [253, 65] width 61 height 9
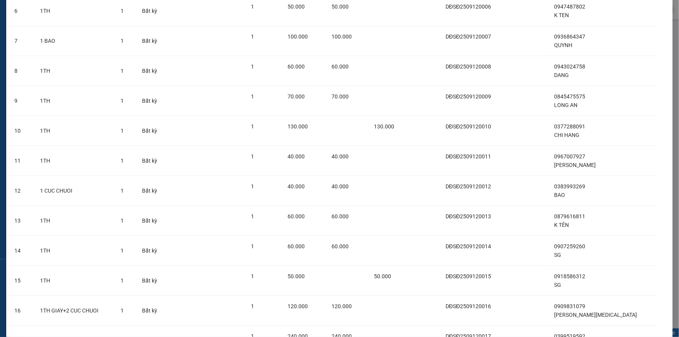
scroll to position [310, 0]
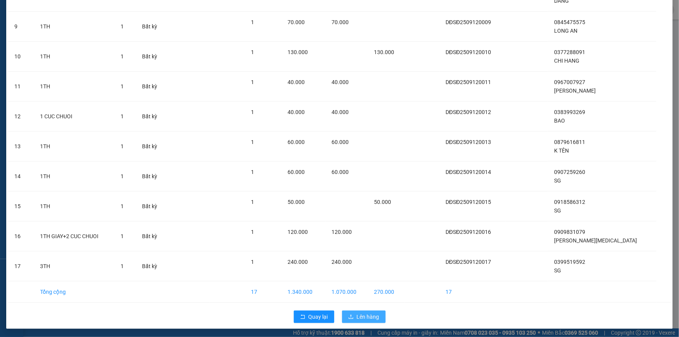
click at [361, 319] on span "Lên hàng" at bounding box center [368, 317] width 23 height 9
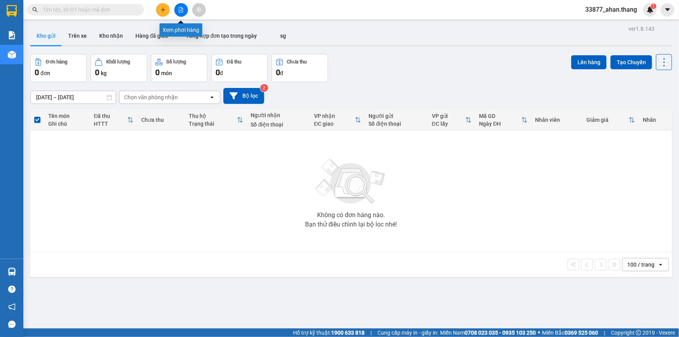
click at [179, 10] on icon "file-add" at bounding box center [181, 9] width 4 height 5
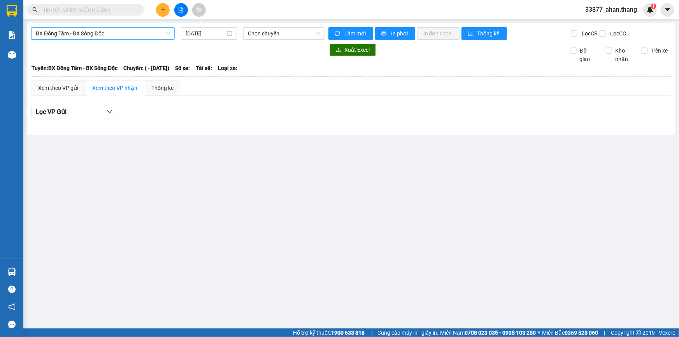
click at [111, 35] on span "BX Đồng Tâm - BX Sông Đốc" at bounding box center [103, 34] width 134 height 12
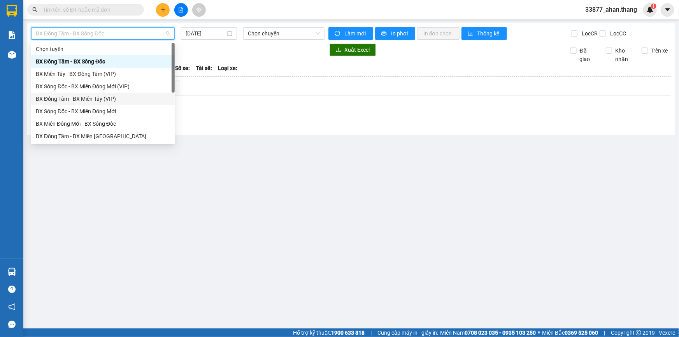
scroll to position [71, 0]
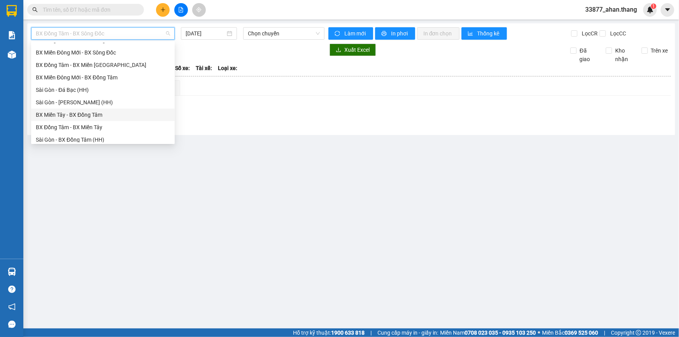
click at [60, 117] on div "BX Miền Tây - BX Đồng Tâm" at bounding box center [103, 115] width 134 height 9
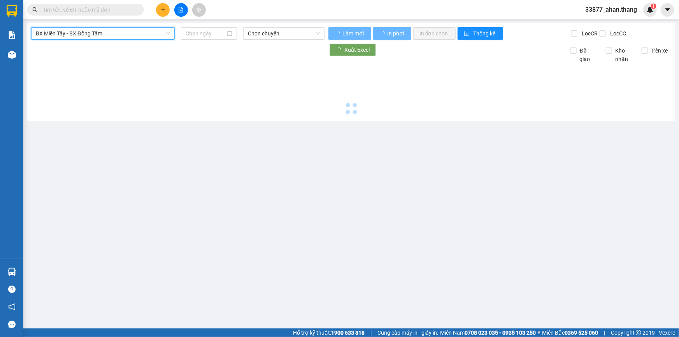
type input "[DATE]"
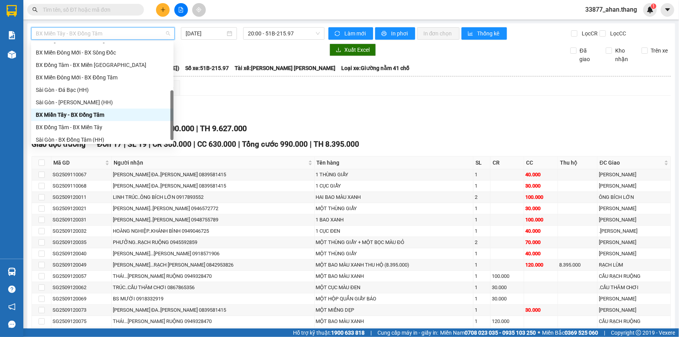
click at [65, 33] on span "BX Miền Tây - BX Đồng Tâm" at bounding box center [103, 34] width 134 height 12
click at [51, 129] on div "BX Đồng Tâm - BX Miền Tây" at bounding box center [102, 127] width 133 height 9
type input "[DATE]"
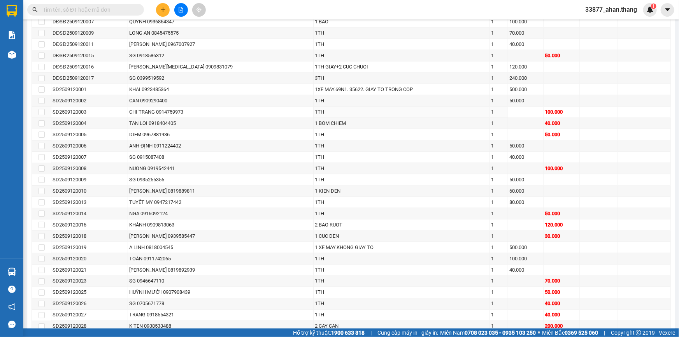
scroll to position [378, 0]
